Goal: Use online tool/utility: Utilize a website feature to perform a specific function

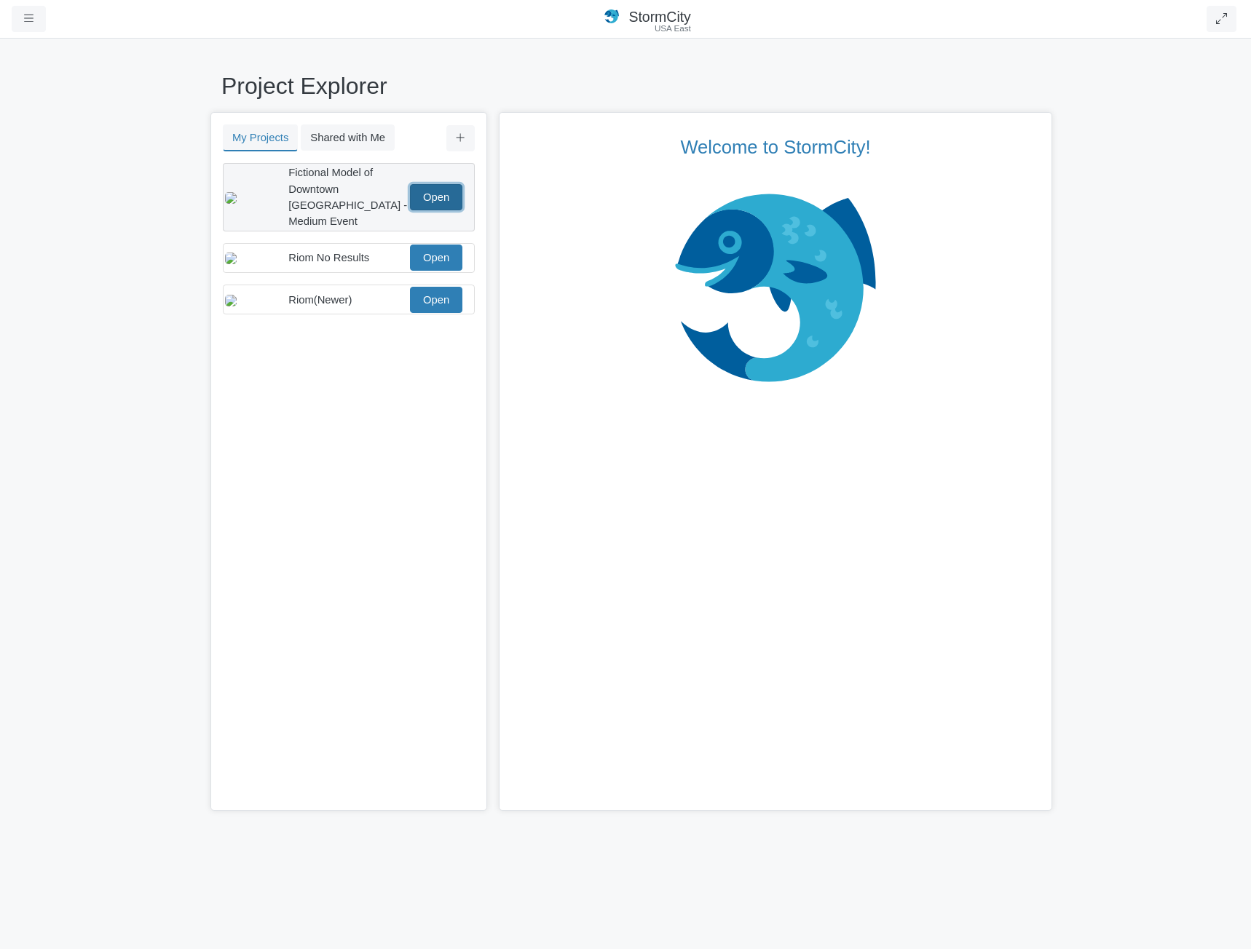
click at [422, 194] on link "Open" at bounding box center [436, 197] width 52 height 26
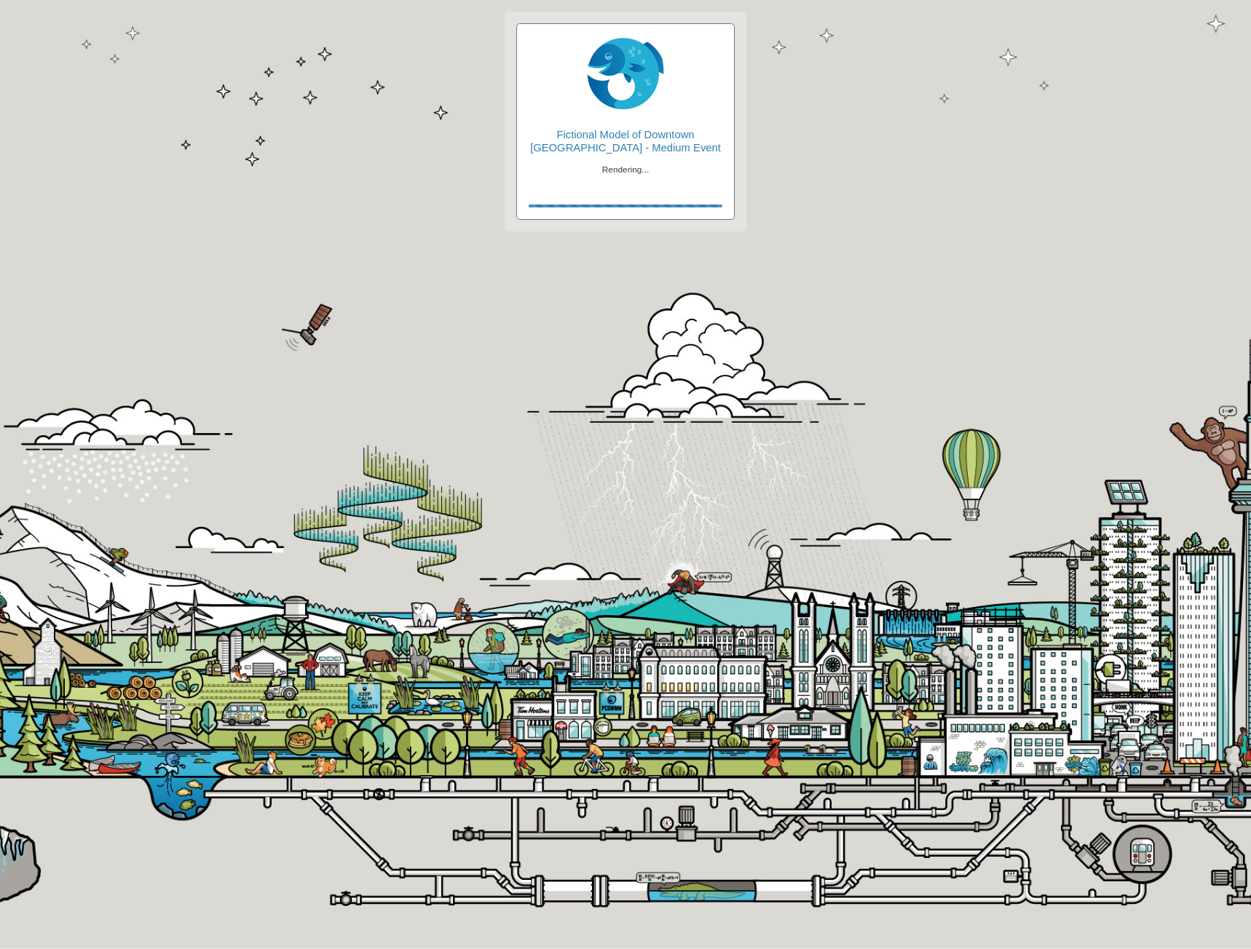
checkbox input "true"
type input "Visible"
checkbox input "true"
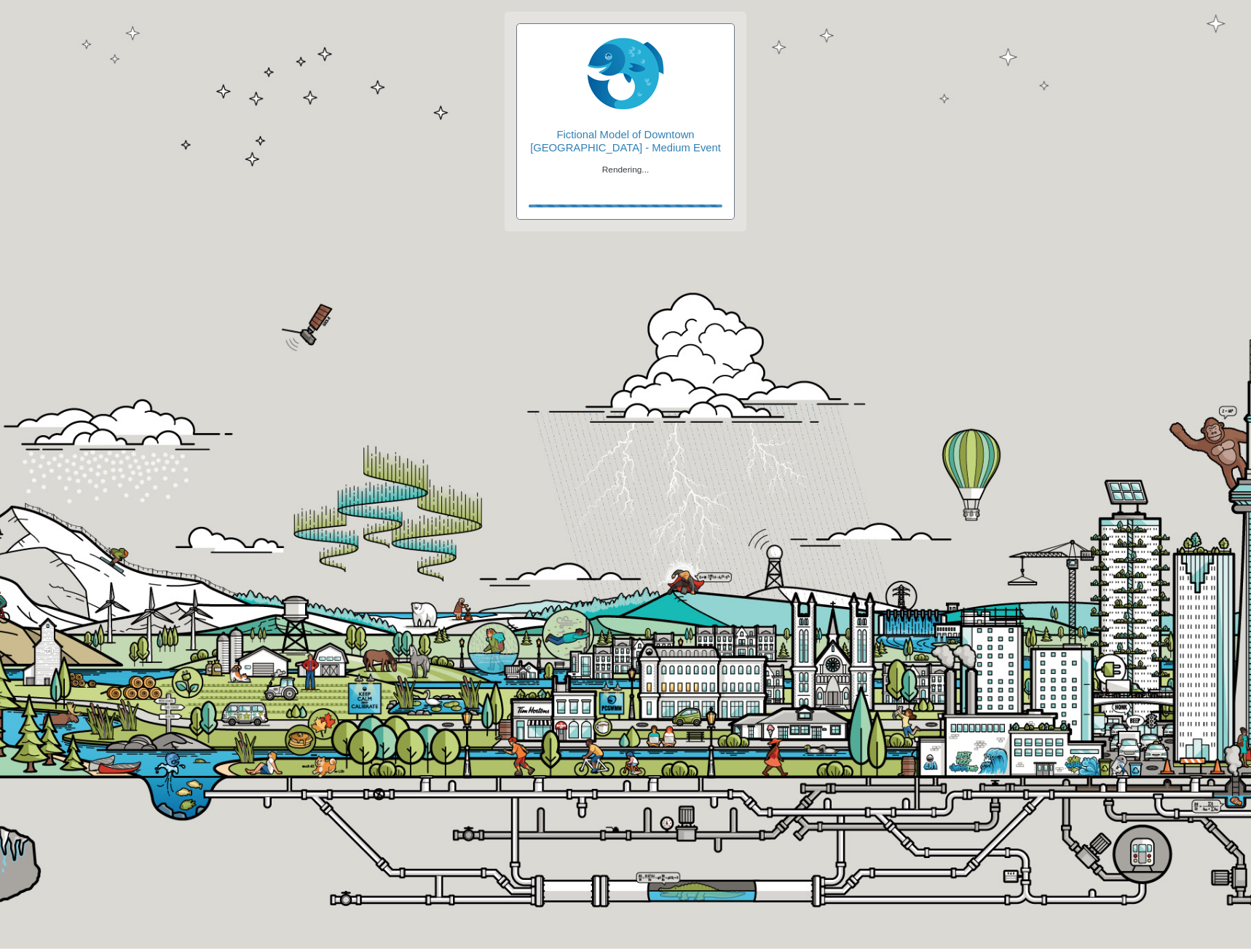
type input "2"
type input "0"
type input "2"
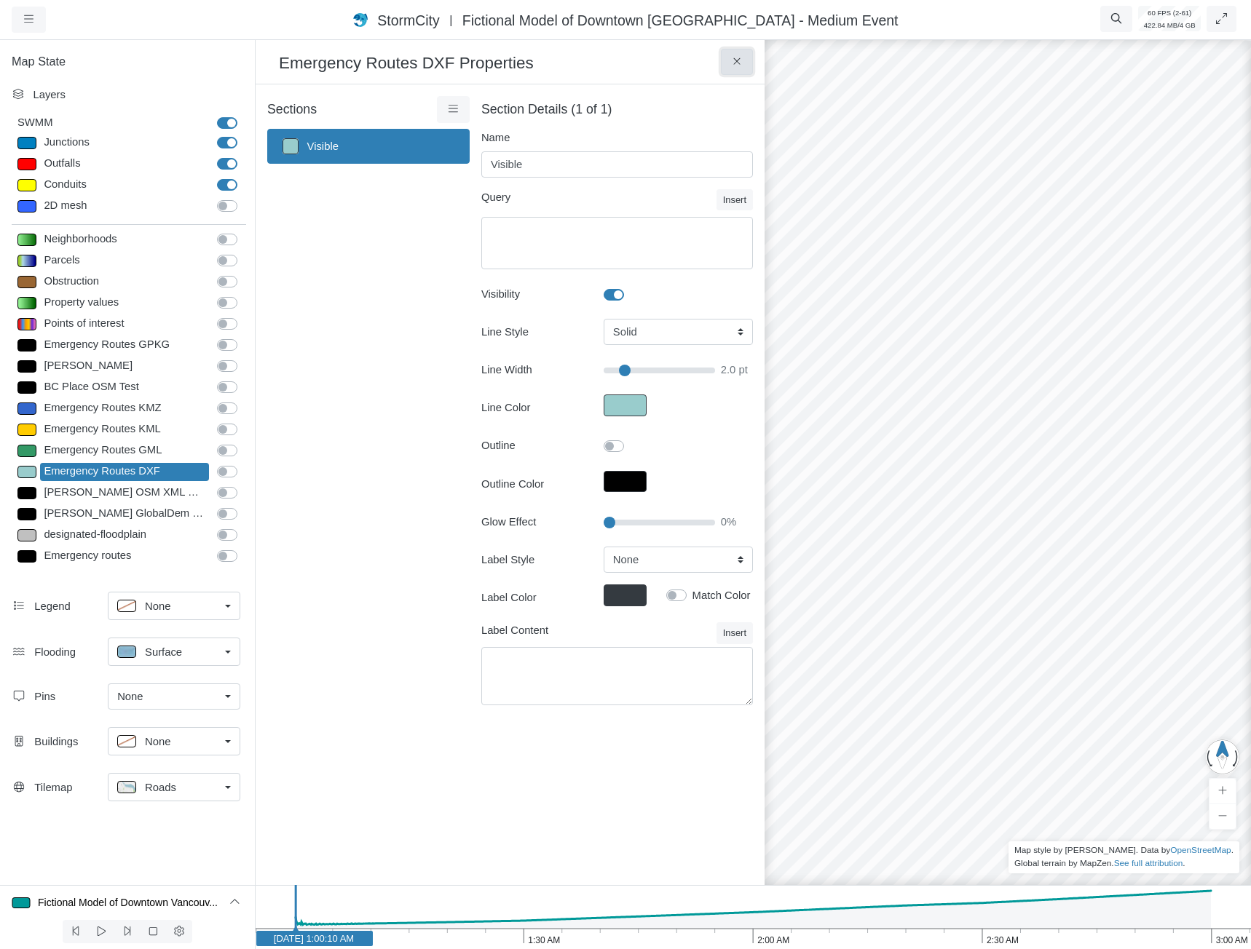
click at [723, 58] on button at bounding box center [737, 62] width 33 height 26
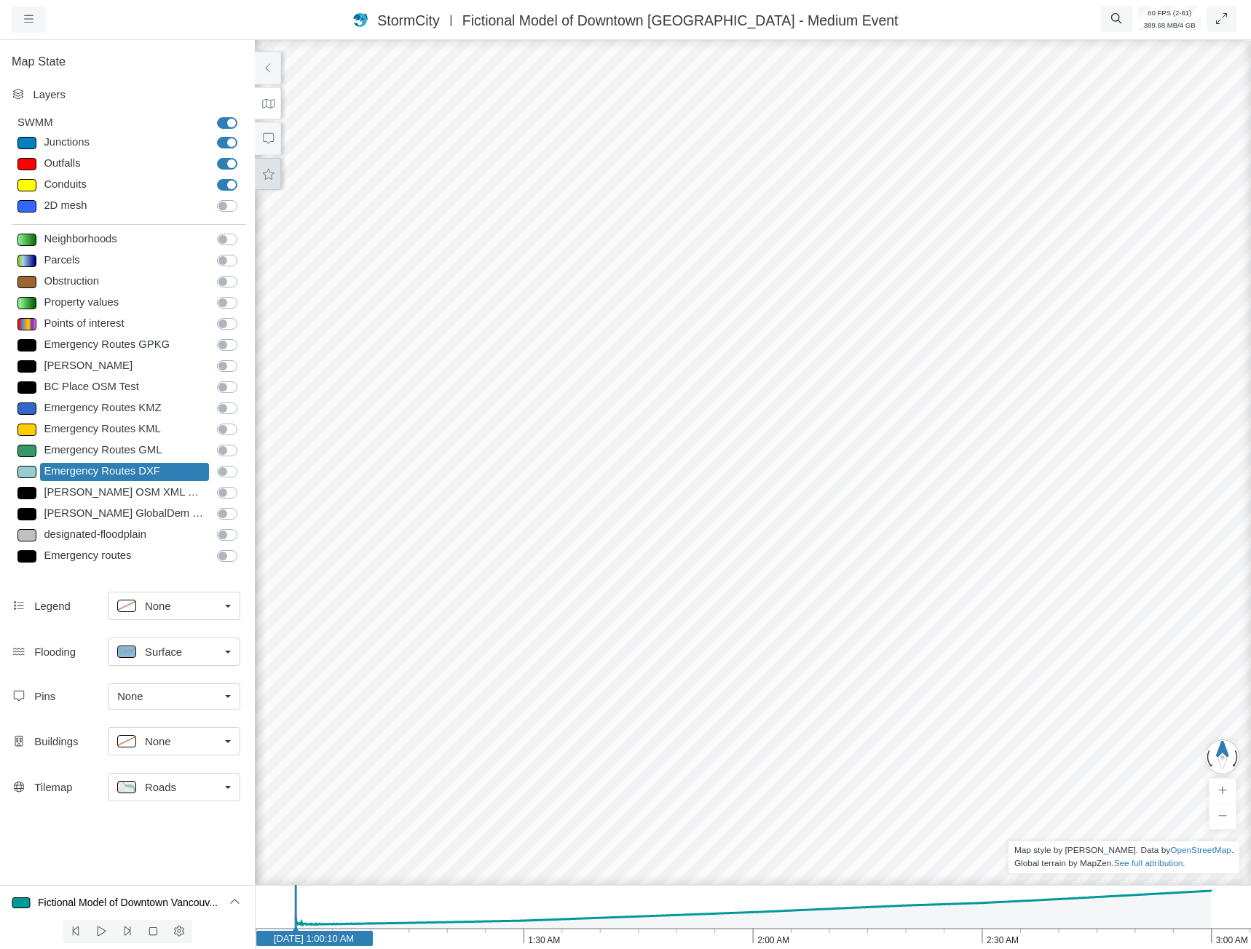
click at [258, 170] on button at bounding box center [268, 174] width 26 height 33
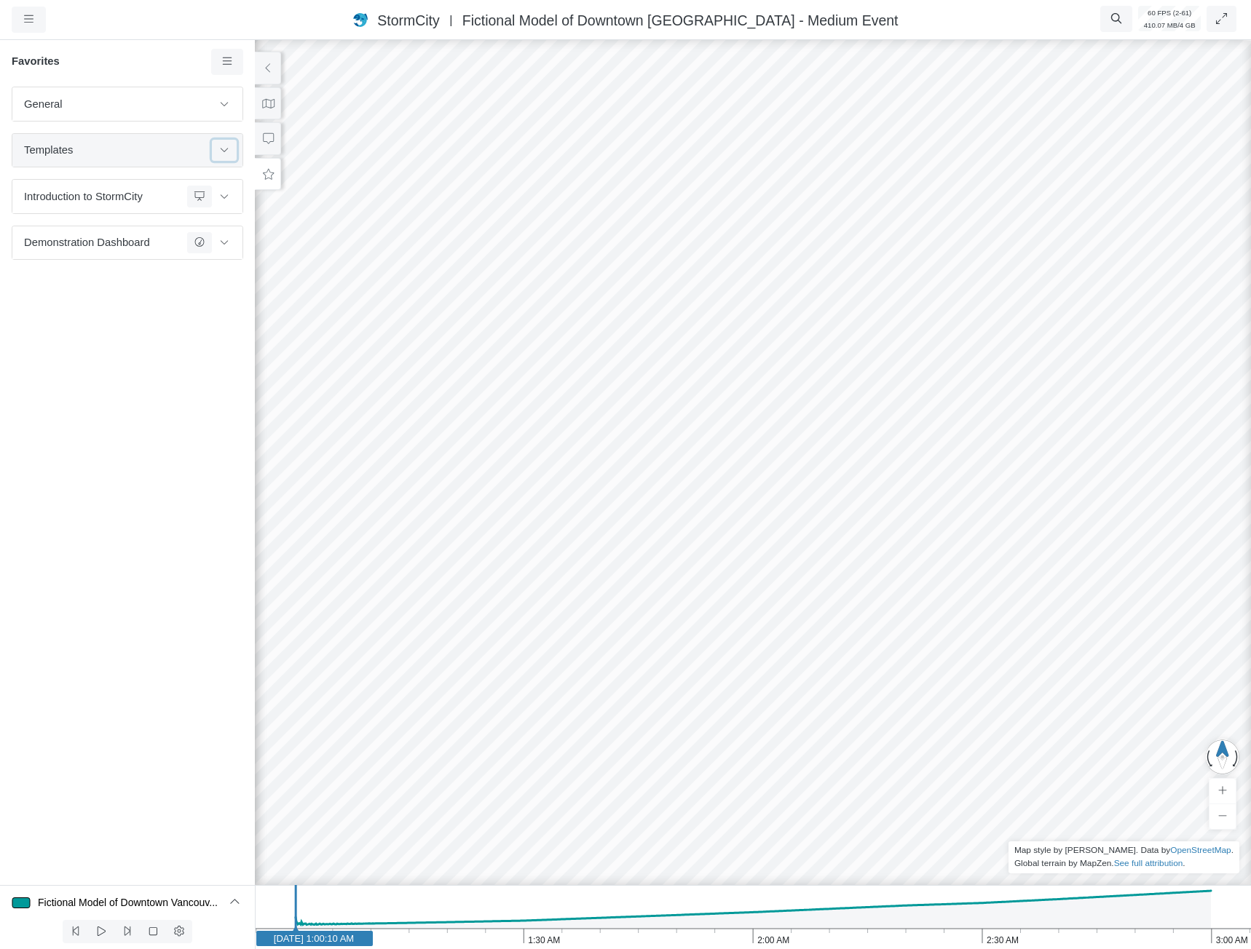
click at [224, 146] on icon at bounding box center [224, 149] width 12 height 9
